Goal: Task Accomplishment & Management: Use online tool/utility

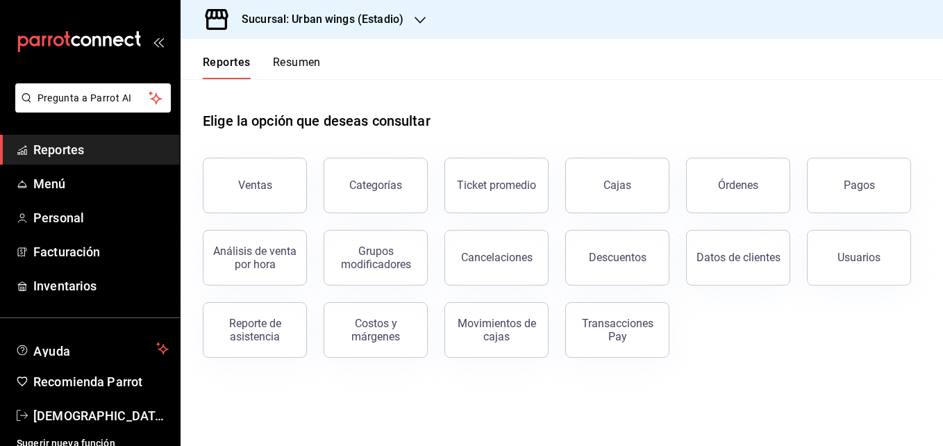
click at [429, 17] on div "Sucursal: Urban wings (Estadio)" at bounding box center [311, 19] width 239 height 39
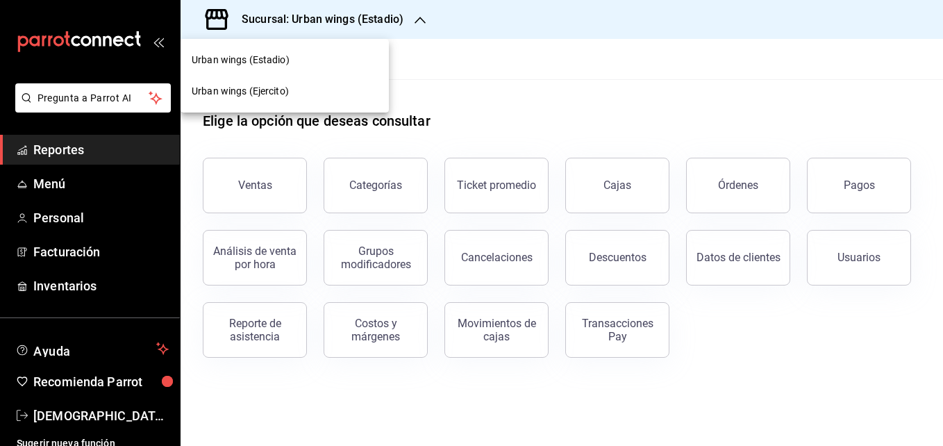
click at [301, 96] on div "Urban wings (Ejercito)" at bounding box center [285, 91] width 186 height 15
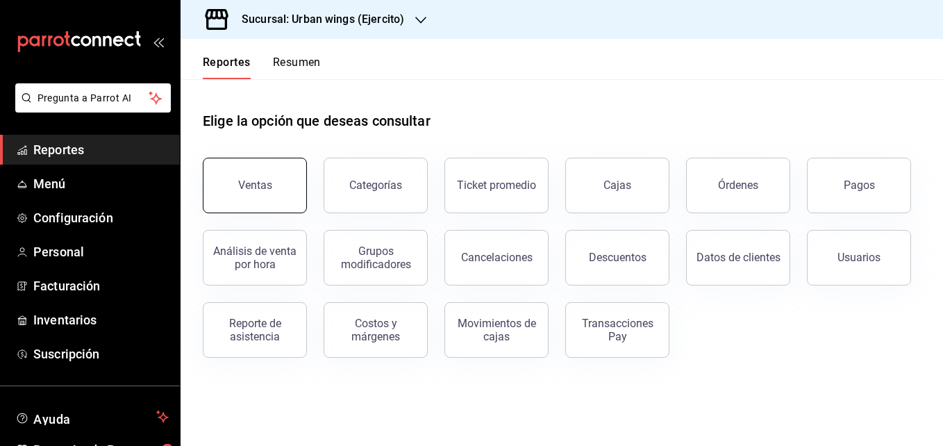
click at [261, 193] on button "Ventas" at bounding box center [255, 186] width 104 height 56
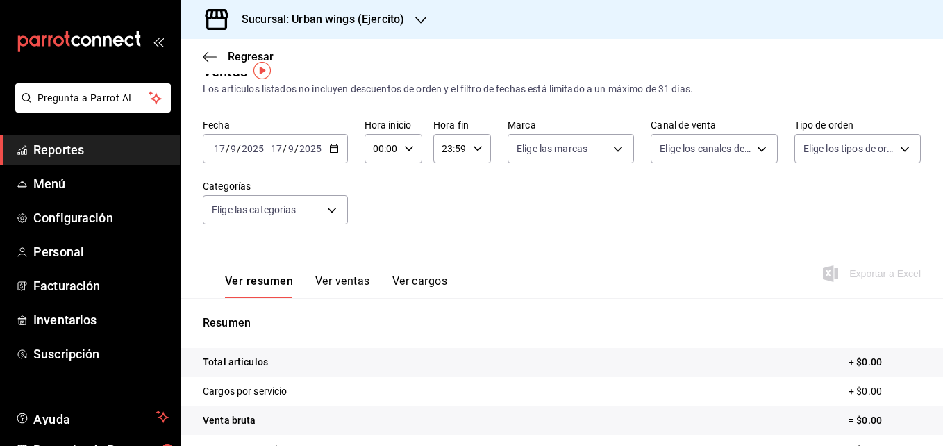
scroll to position [26, 0]
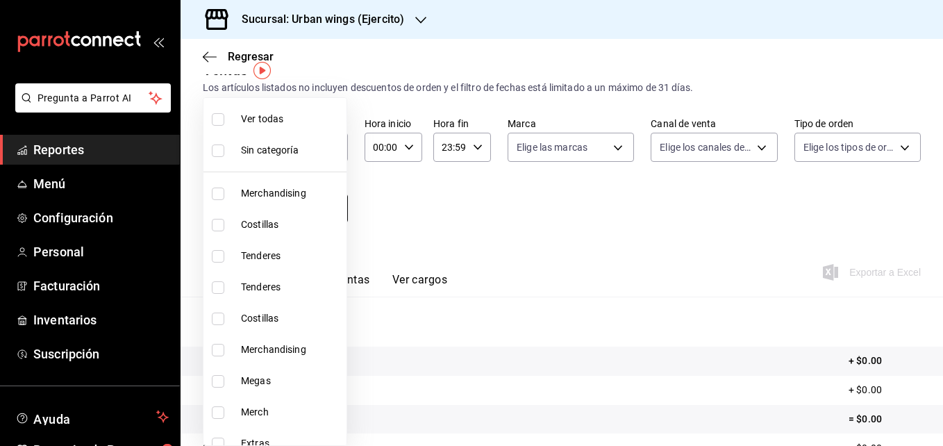
click at [331, 206] on body "Pregunta a Parrot AI Reportes Menú Configuración Personal Facturación Inventari…" at bounding box center [471, 223] width 943 height 446
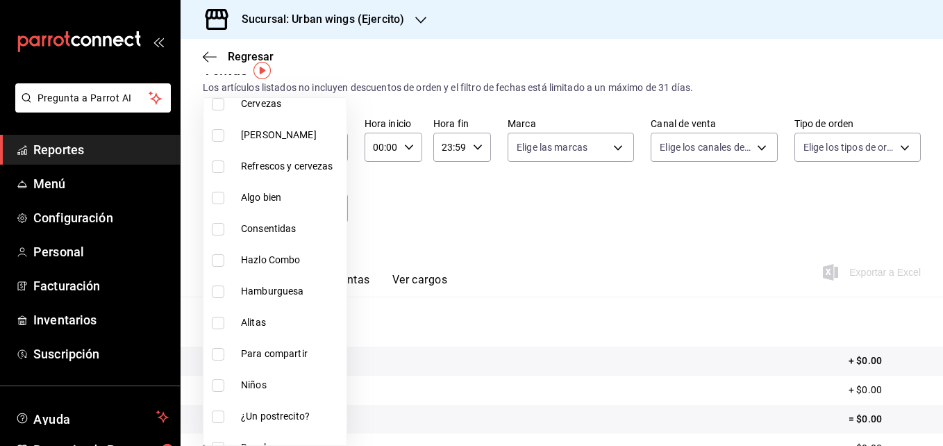
scroll to position [451, 0]
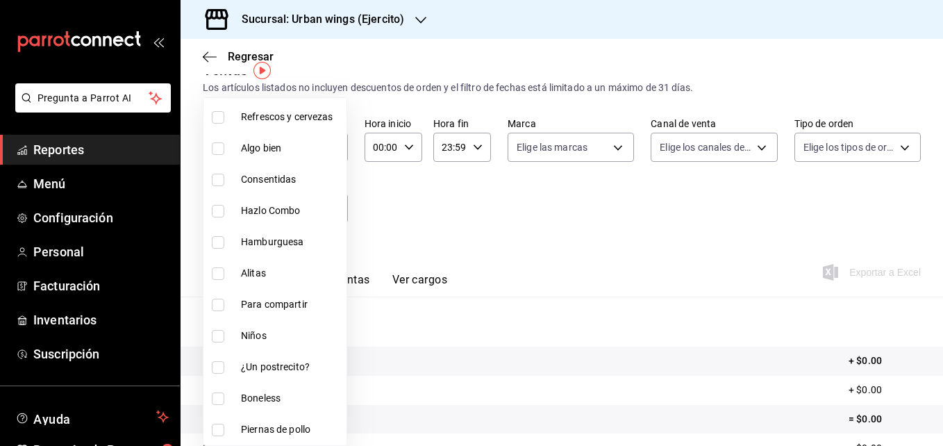
click at [246, 268] on span "Alitas" at bounding box center [291, 273] width 100 height 15
type input "8caabe8e-48ef-4596-92aa-7b5d080de6ca"
checkbox input "true"
click at [517, 233] on div at bounding box center [471, 223] width 943 height 446
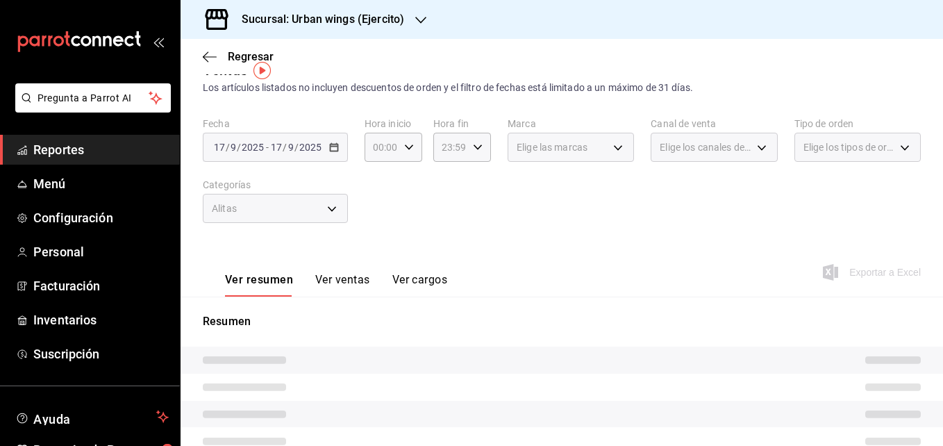
click at [329, 209] on div "Alitas" at bounding box center [275, 208] width 145 height 29
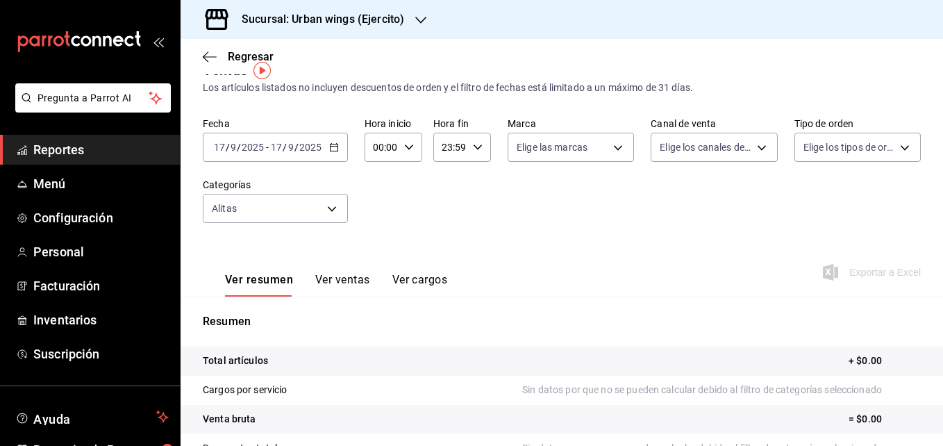
click at [334, 154] on div "[DATE] [DATE] - [DATE] [DATE]" at bounding box center [275, 147] width 145 height 29
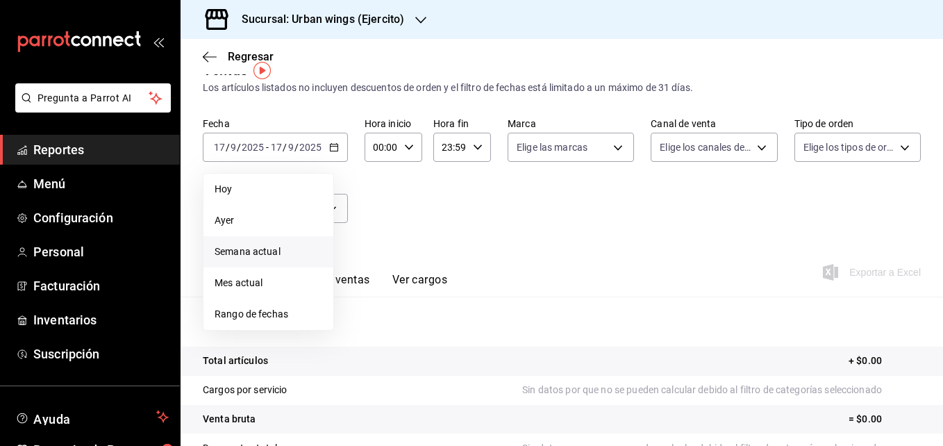
click at [271, 260] on li "Semana actual" at bounding box center [268, 251] width 130 height 31
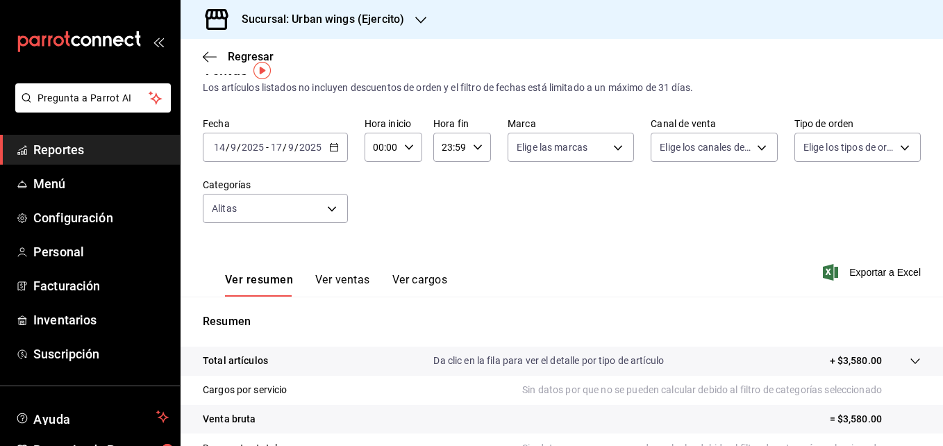
click at [342, 283] on button "Ver ventas" at bounding box center [342, 285] width 55 height 24
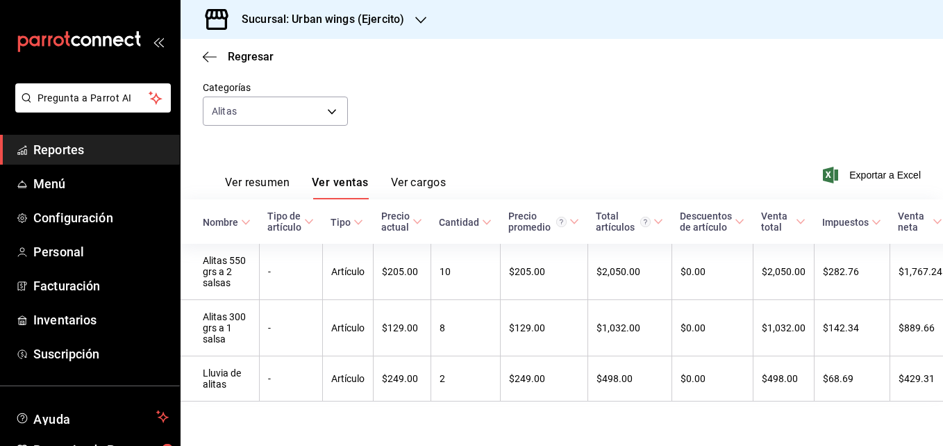
scroll to position [140, 0]
